Goal: Navigation & Orientation: Find specific page/section

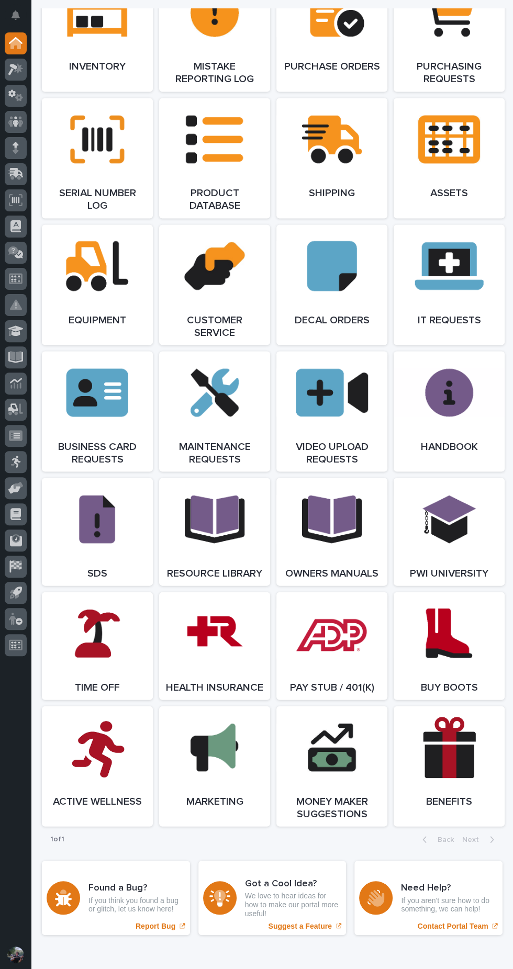
scroll to position [1182, 0]
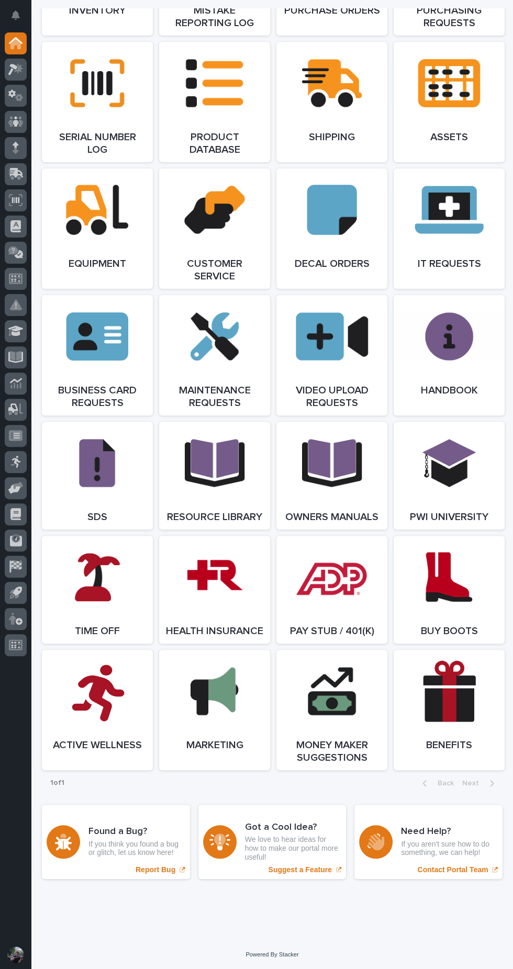
click at [222, 587] on link "Open Link" at bounding box center [214, 590] width 111 height 108
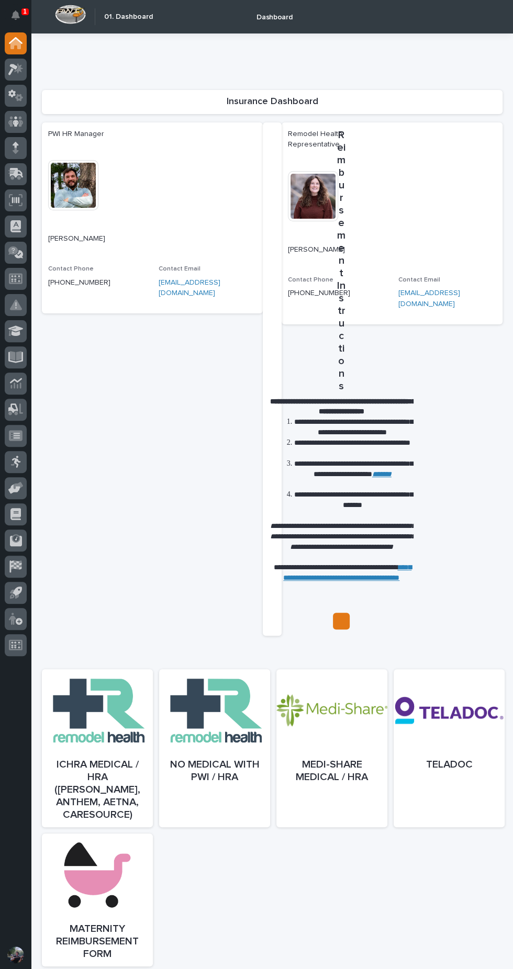
click at [332, 761] on div at bounding box center [331, 759] width 111 height 158
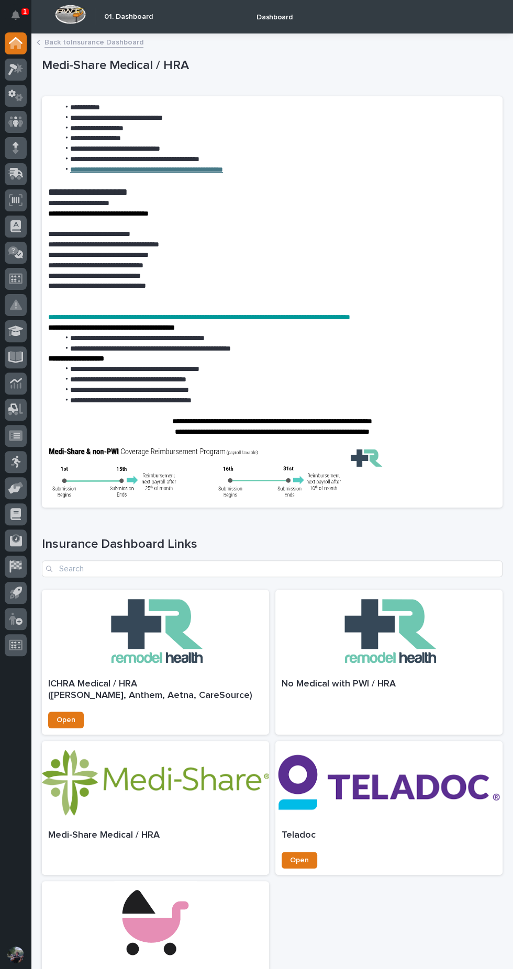
click at [210, 169] on link "**********" at bounding box center [146, 169] width 153 height 7
